Goal: Find specific page/section: Find specific page/section

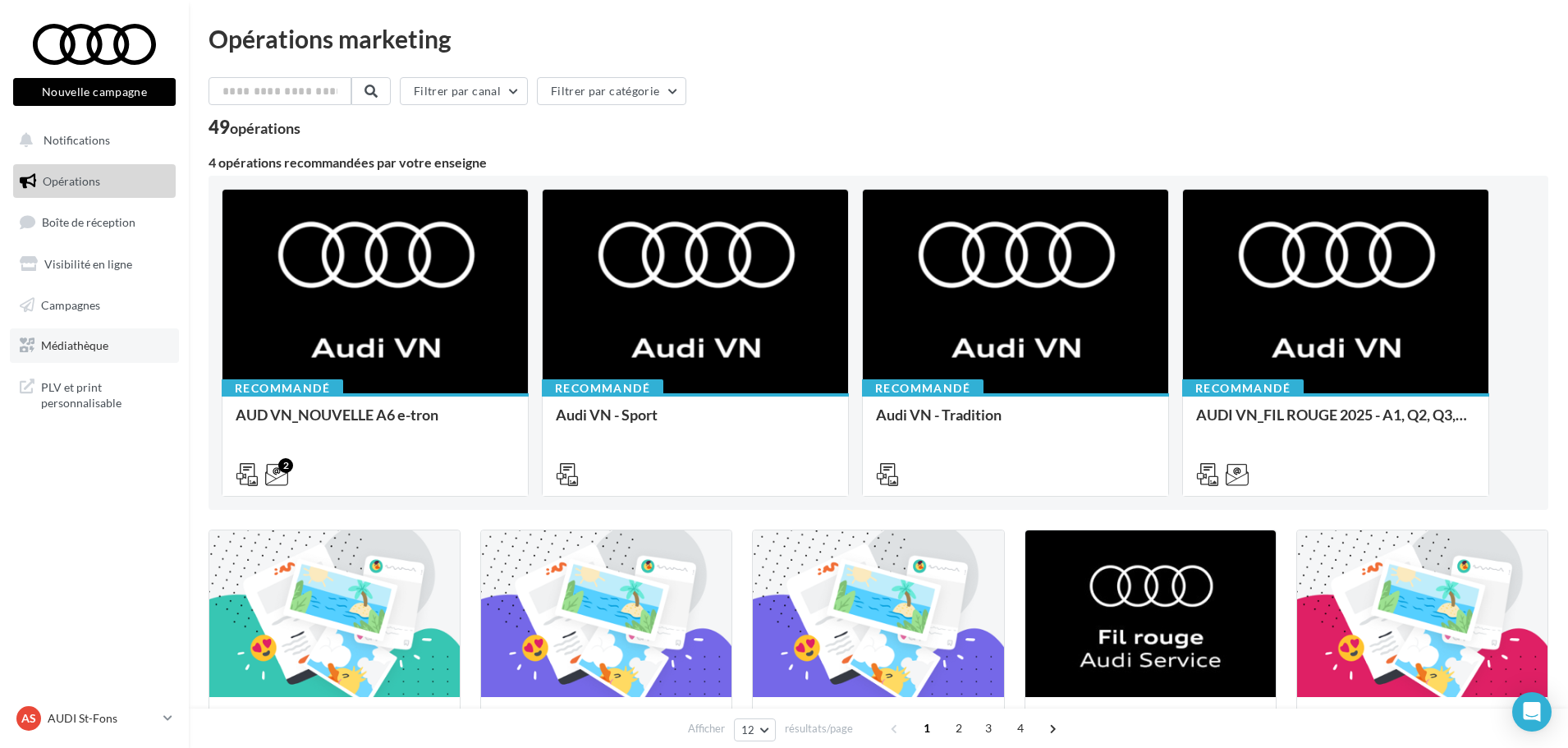
click at [103, 343] on span "Médiathèque" at bounding box center [74, 345] width 67 height 14
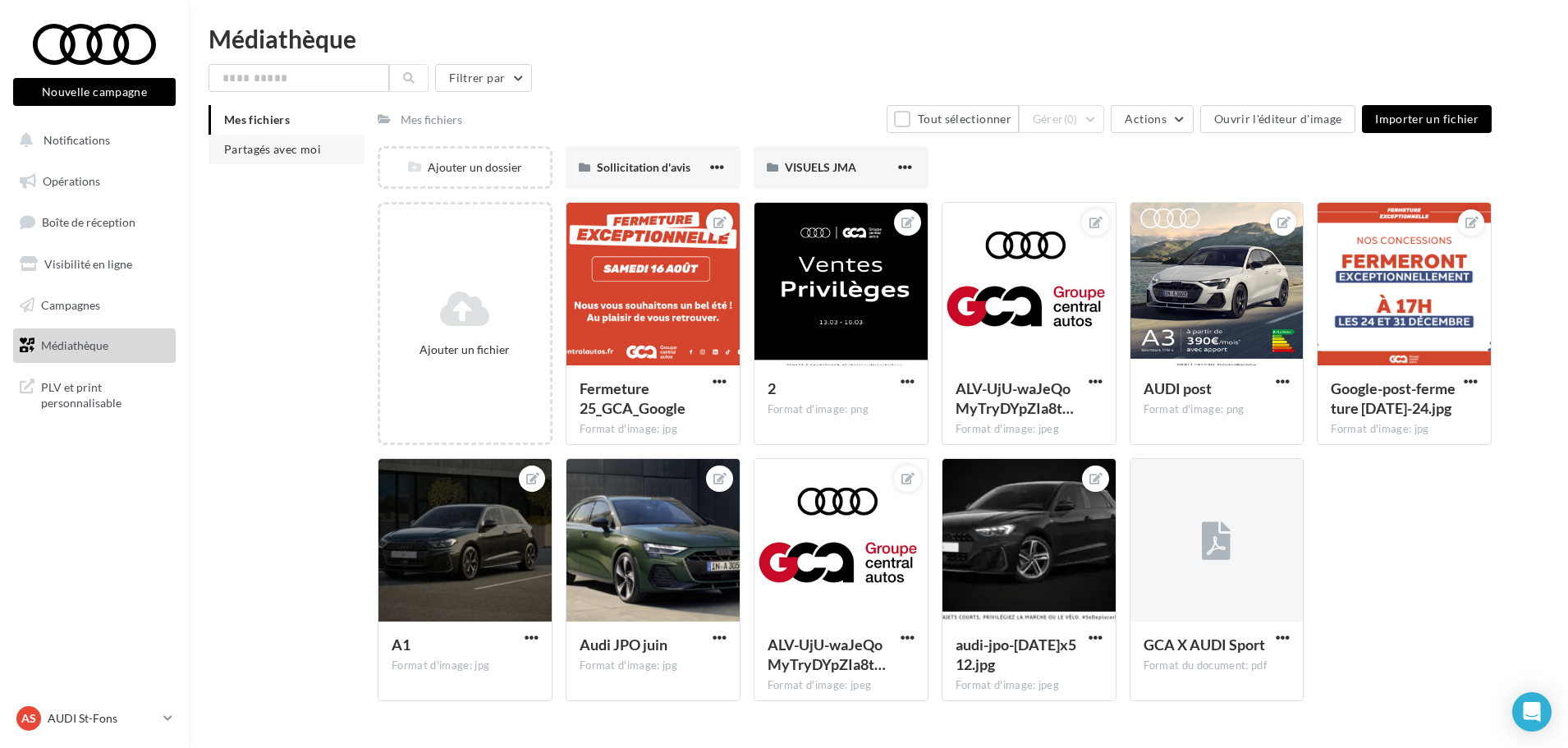
click at [299, 148] on span "Partagés avec moi" at bounding box center [272, 149] width 97 height 14
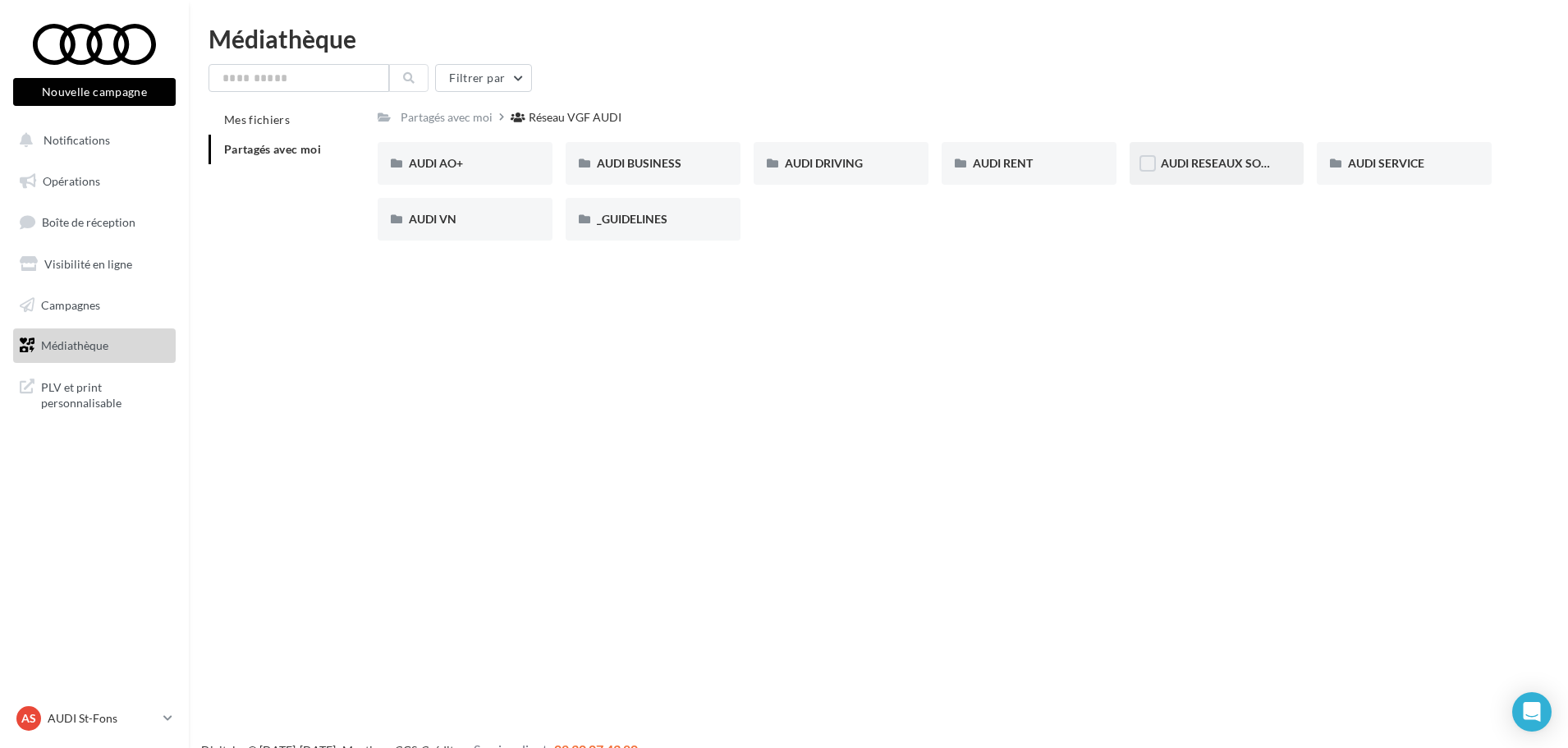
click at [1203, 146] on div "AUDI RESEAUX SOCIAUX" at bounding box center [1217, 163] width 175 height 43
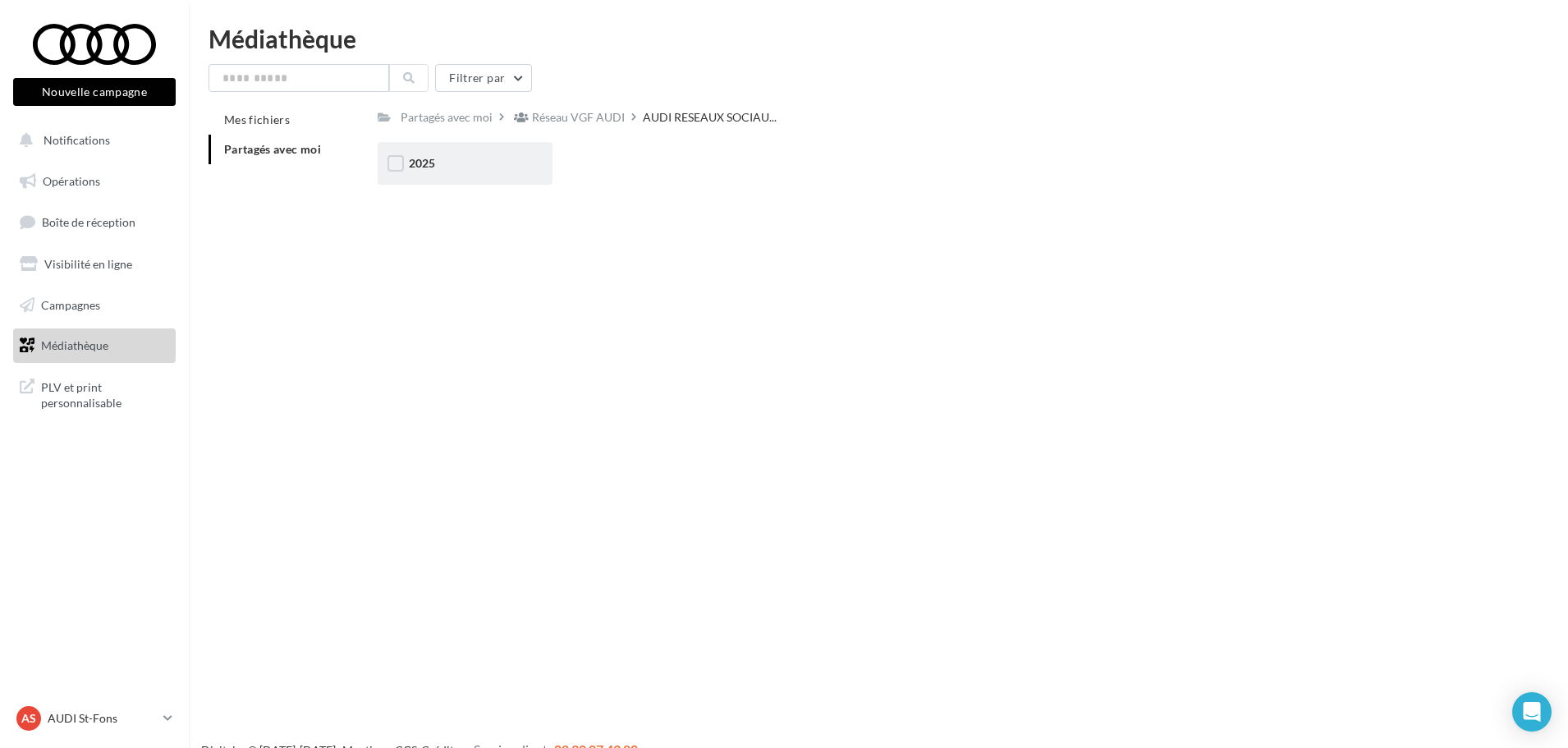
click at [459, 160] on div "2025" at bounding box center [465, 163] width 112 height 17
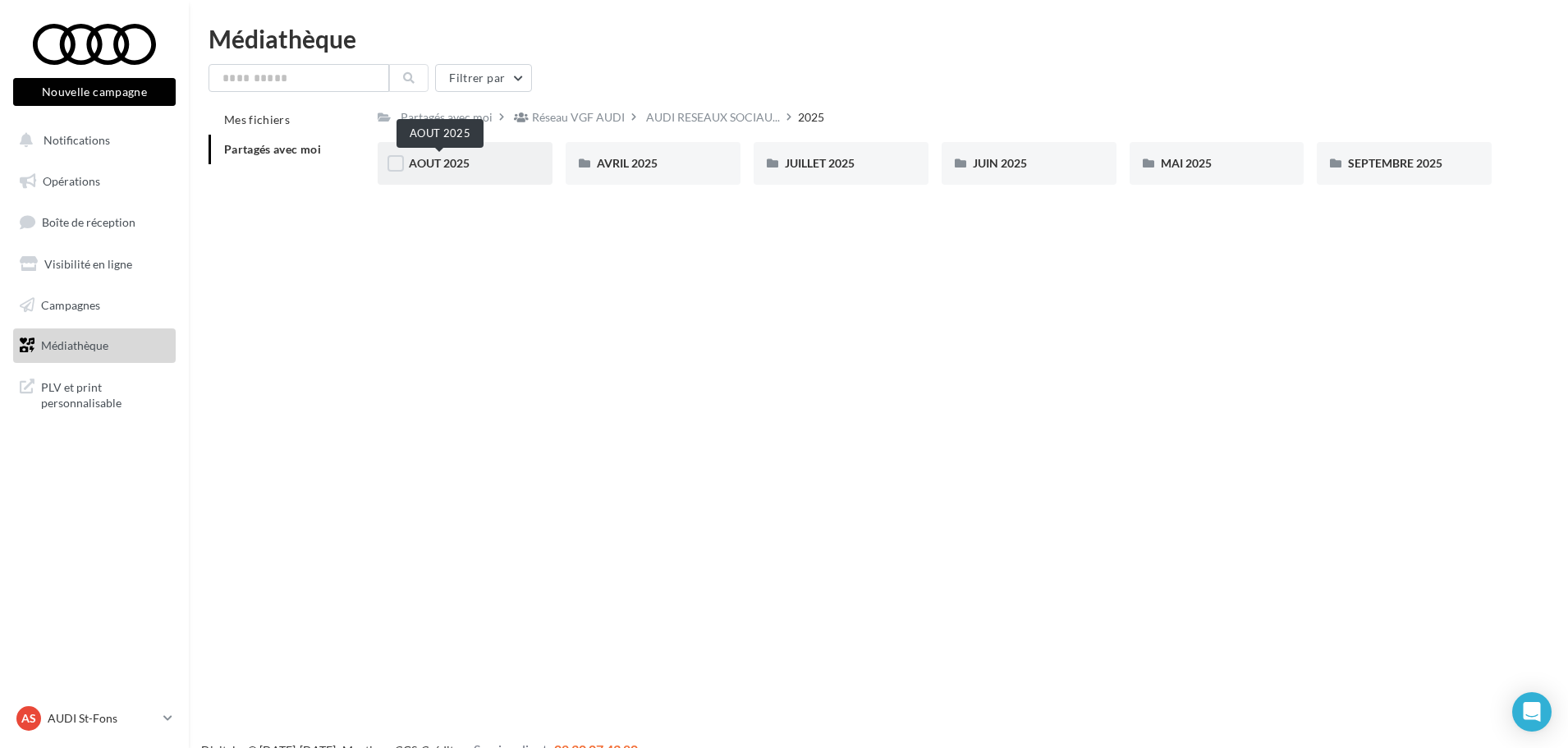
click at [455, 168] on span "AOUT 2025" at bounding box center [439, 163] width 61 height 14
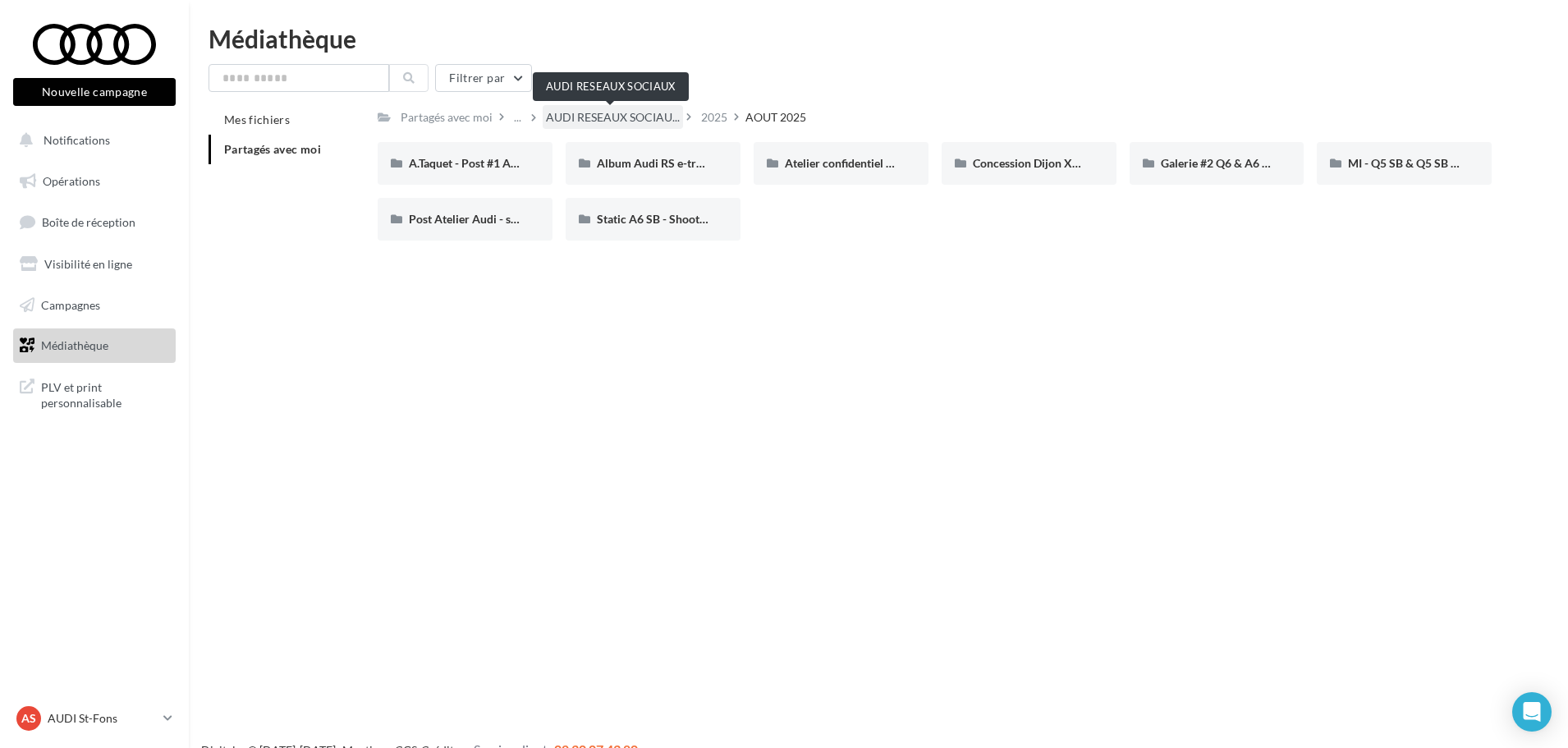
click at [663, 124] on span "AUDI RESEAUX SOCIAU..." at bounding box center [613, 117] width 134 height 17
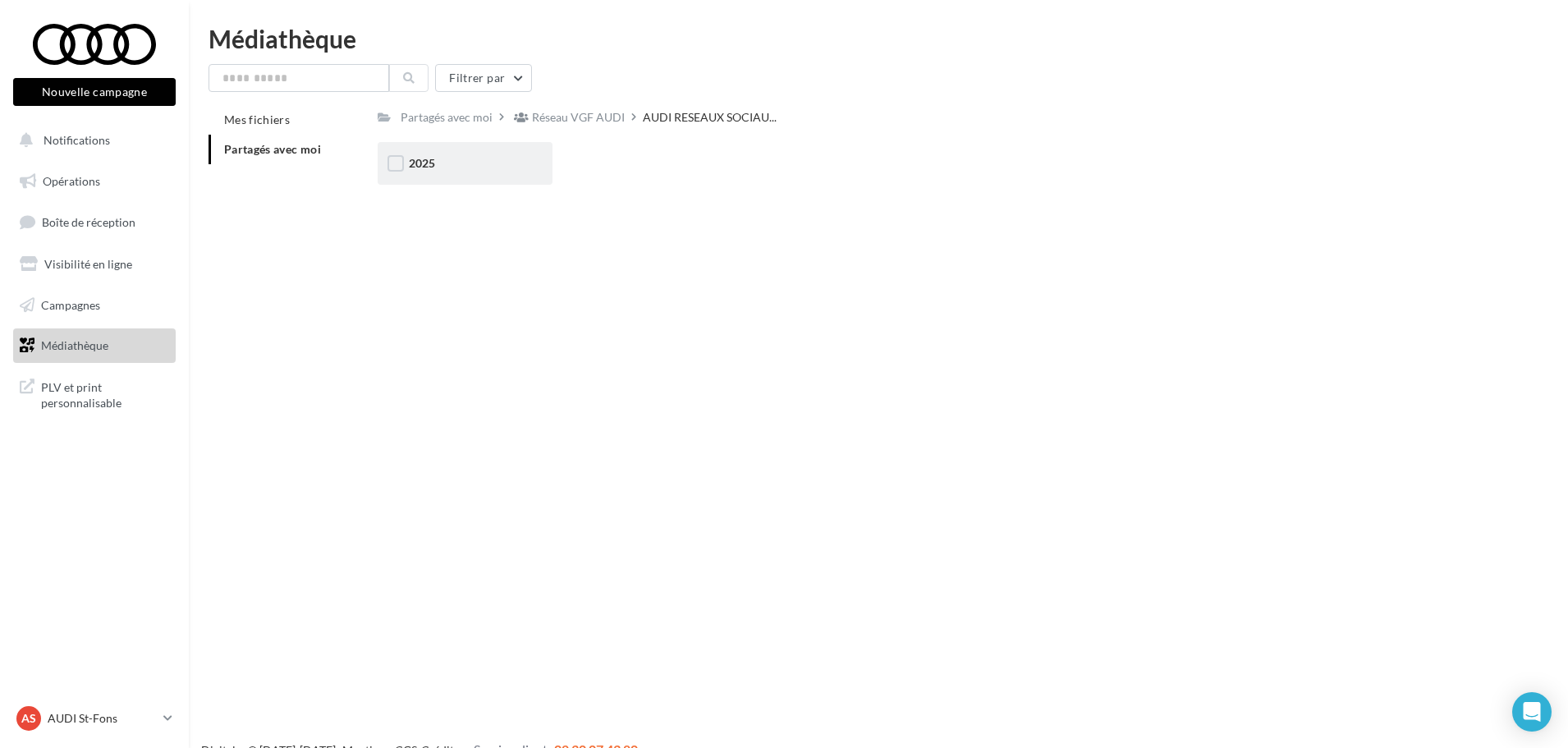
click at [418, 162] on span "2025" at bounding box center [422, 163] width 26 height 14
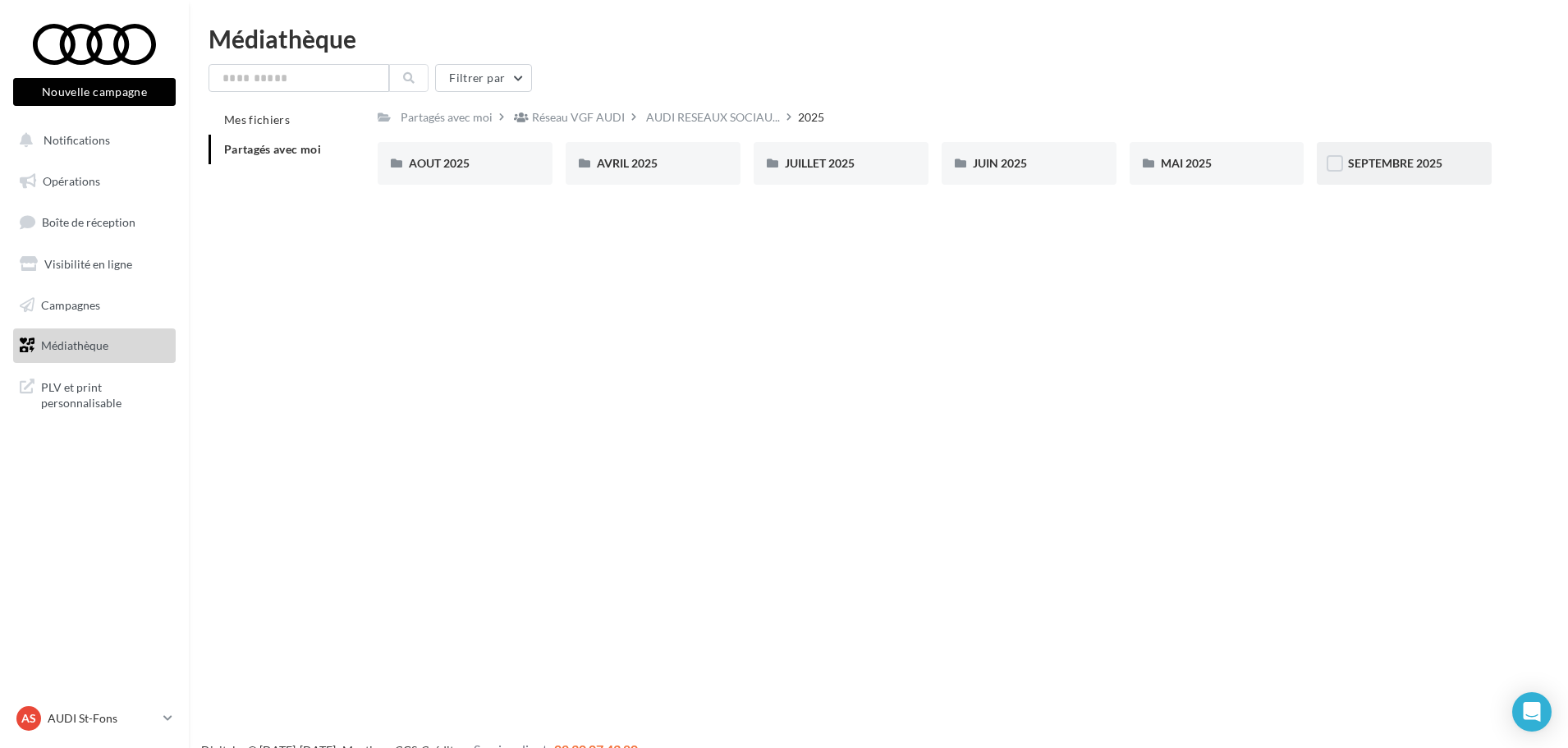
click at [1453, 174] on div "SEPTEMBRE 2025" at bounding box center [1404, 163] width 175 height 43
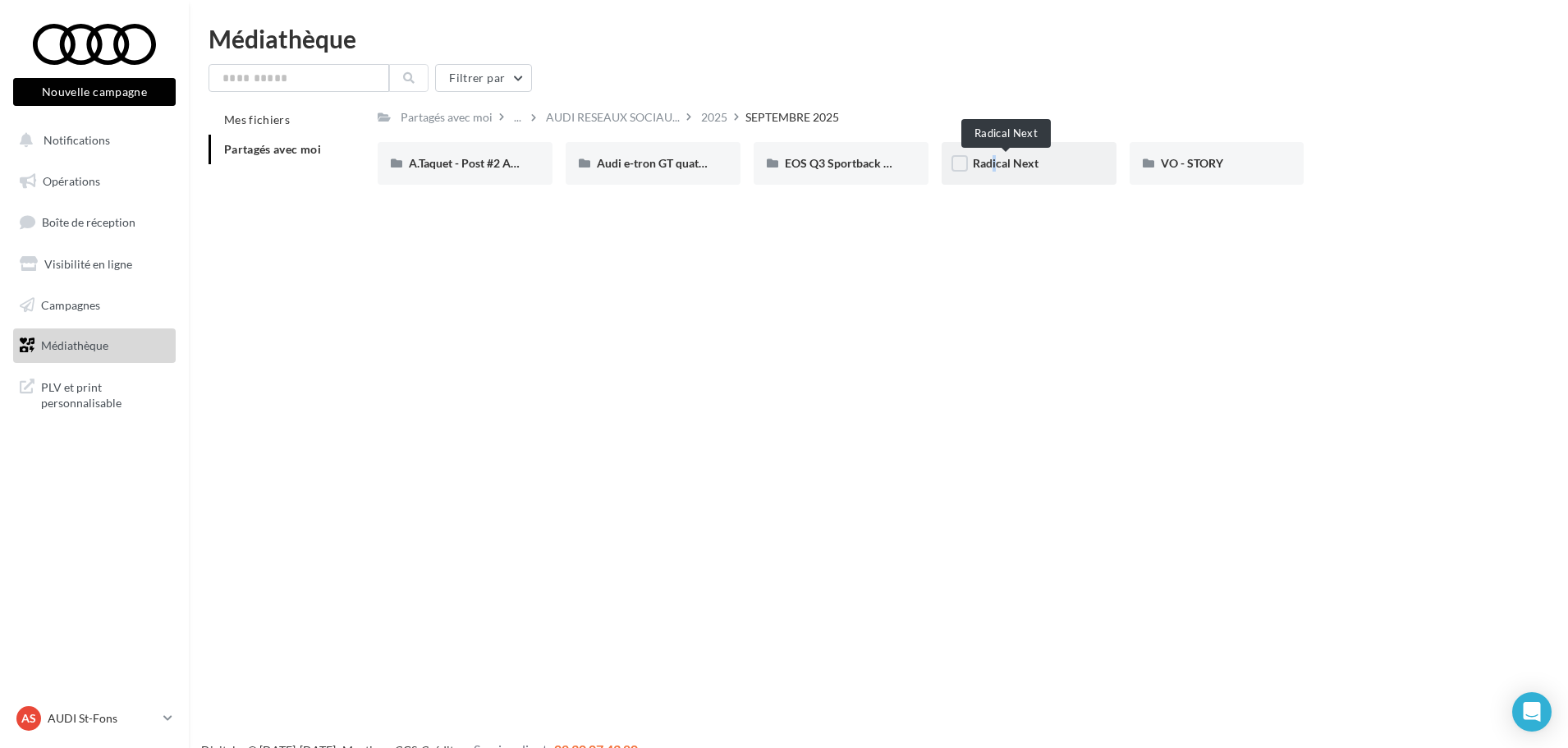
click at [985, 164] on span "Radical Next" at bounding box center [1005, 163] width 65 height 14
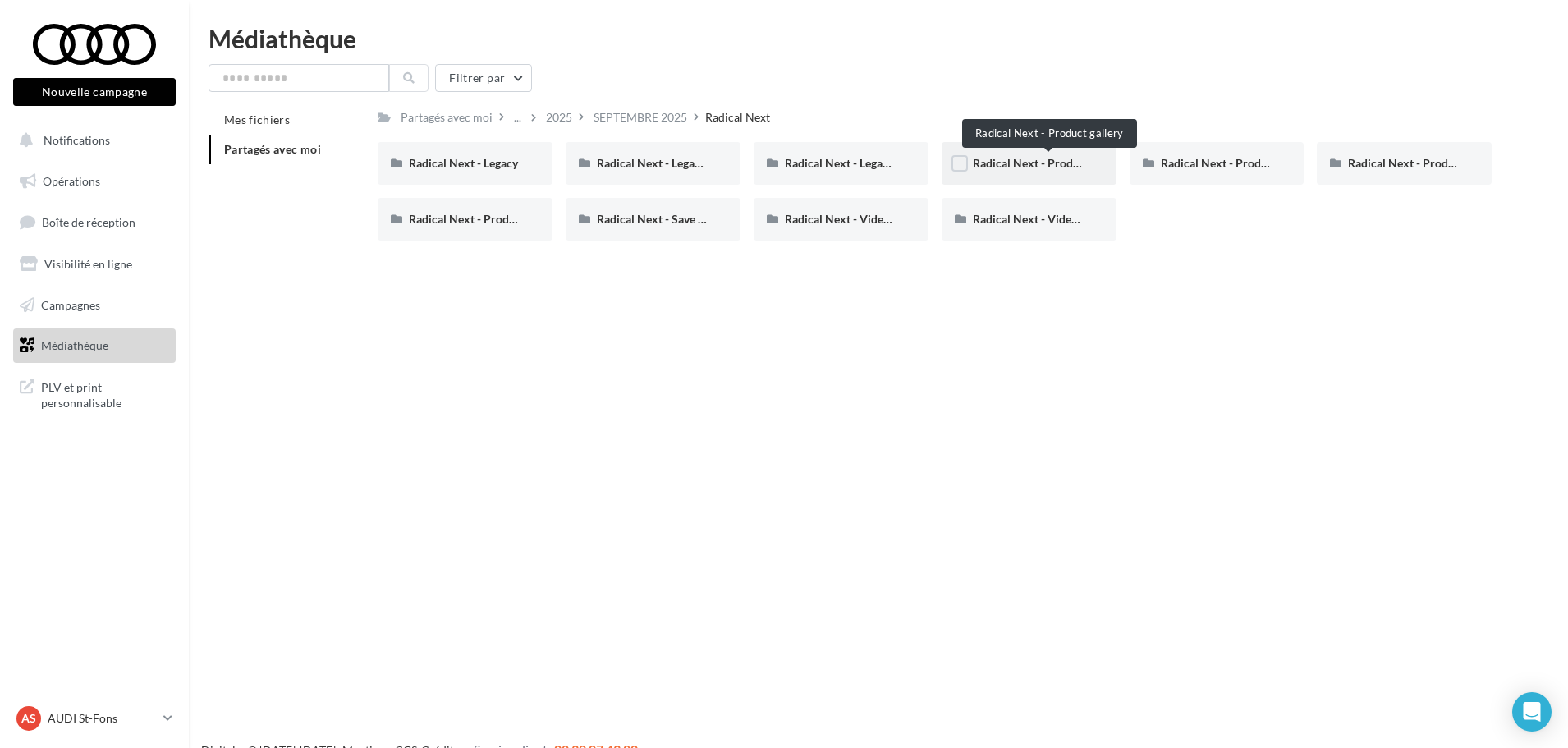
click at [1072, 164] on span "Radical Next - Product gallery" at bounding box center [1049, 163] width 153 height 14
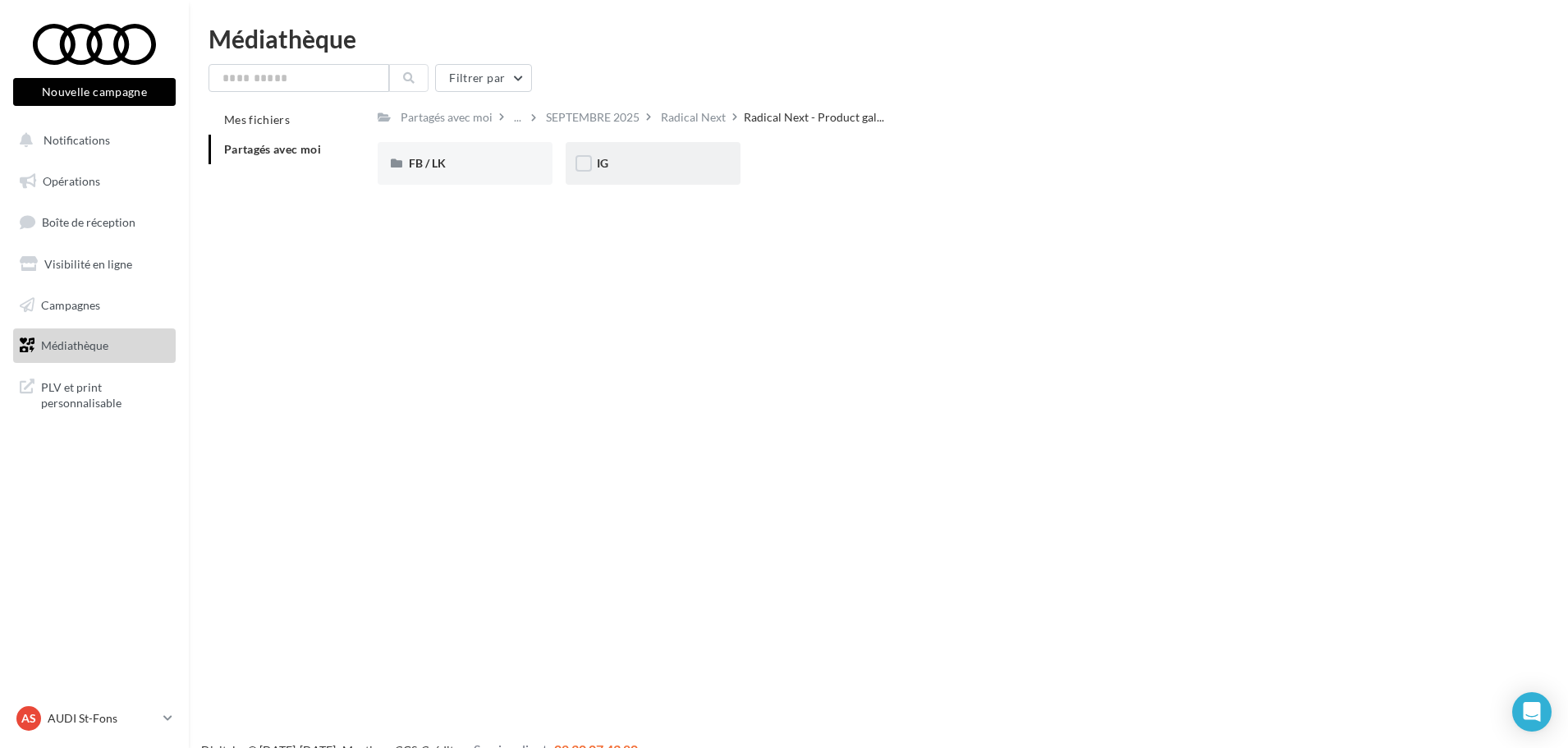
click at [601, 171] on div "IG" at bounding box center [653, 163] width 112 height 17
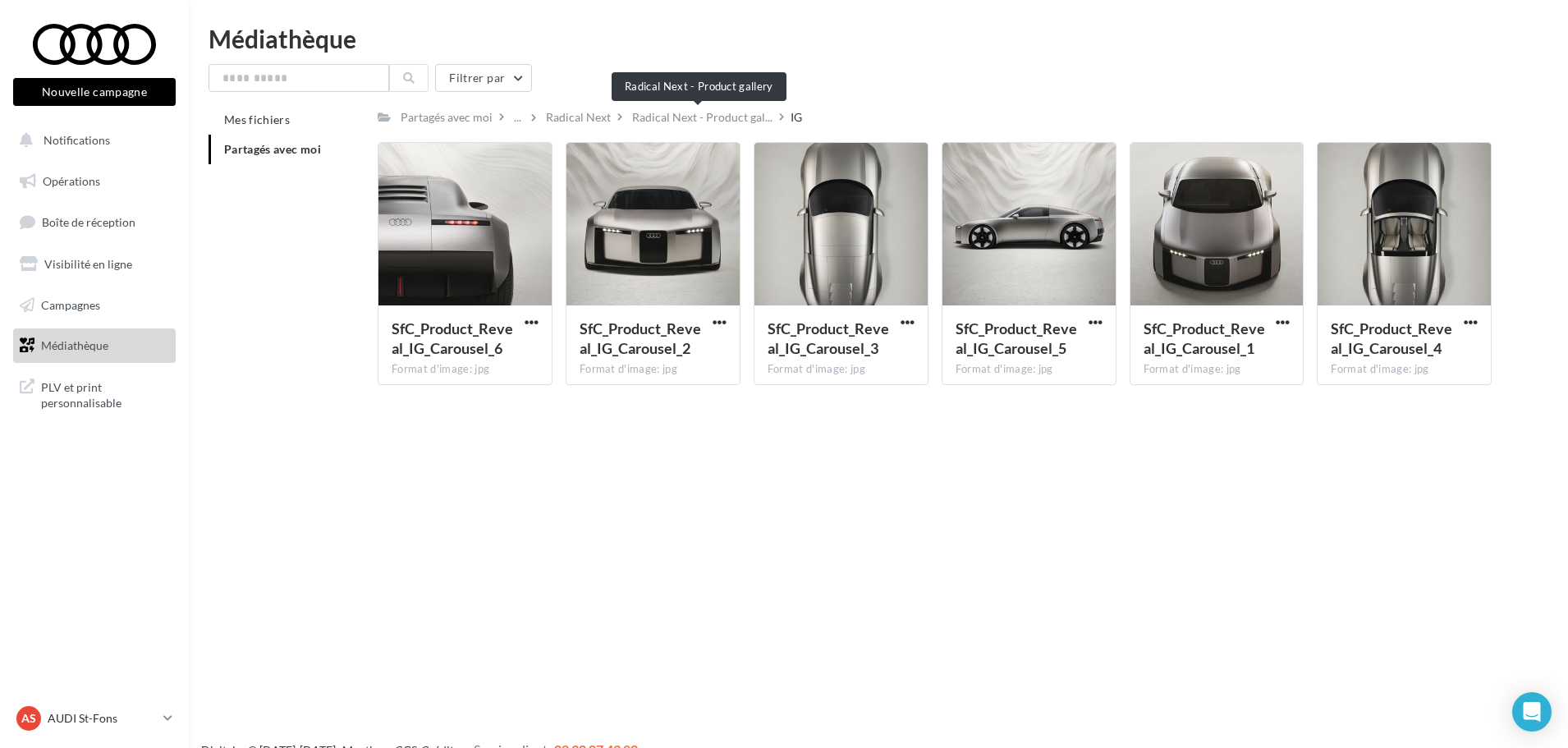
click at [699, 124] on span "Radical Next - Product gal..." at bounding box center [702, 117] width 140 height 17
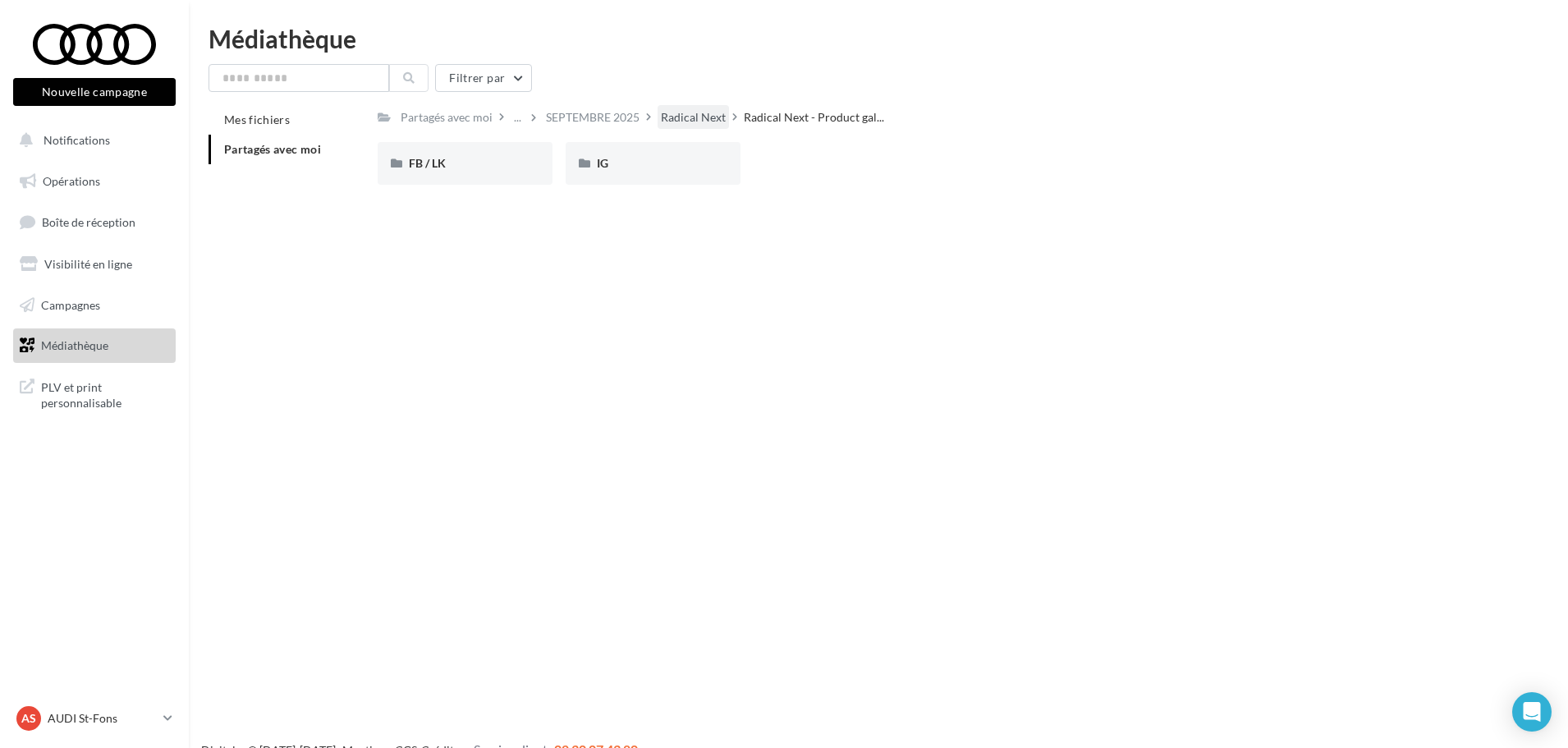
click at [684, 124] on div "Radical Next" at bounding box center [694, 117] width 65 height 17
